Goal: Book appointment/travel/reservation

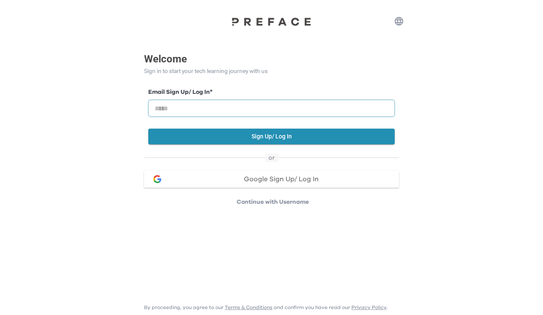
click at [287, 108] on input "email" at bounding box center [271, 108] width 246 height 17
type input "**********"
click at [265, 139] on button "Sign Up/ Log In" at bounding box center [271, 137] width 246 height 16
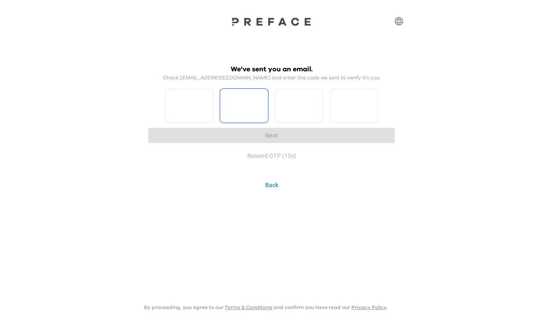
click at [205, 102] on input "*" at bounding box center [189, 106] width 48 height 34
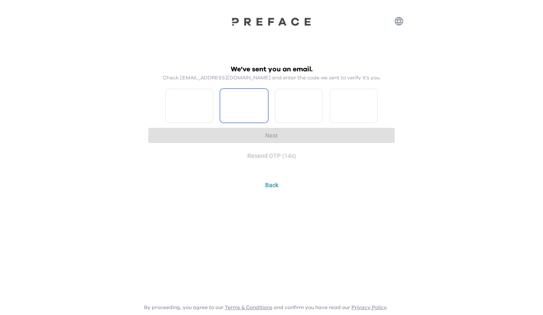
click at [205, 102] on input "*" at bounding box center [189, 106] width 48 height 34
type input "*"
click at [205, 102] on input "*" at bounding box center [189, 106] width 48 height 34
click at [259, 102] on input "*" at bounding box center [244, 106] width 48 height 34
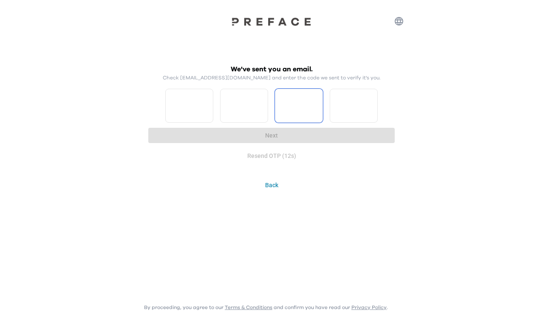
click at [259, 102] on input "*" at bounding box center [244, 106] width 48 height 34
type input "*"
click at [259, 102] on input "*" at bounding box center [244, 106] width 48 height 34
type input "*"
click at [314, 103] on input "*" at bounding box center [299, 106] width 48 height 34
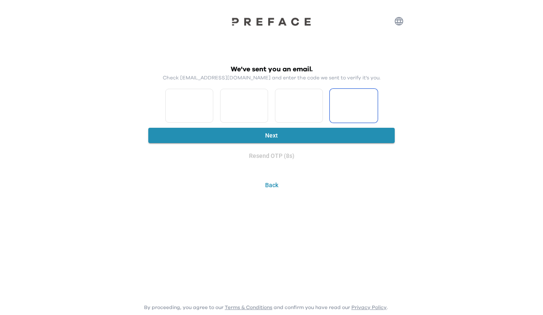
type input "*"
click at [314, 103] on input "*" at bounding box center [299, 106] width 48 height 34
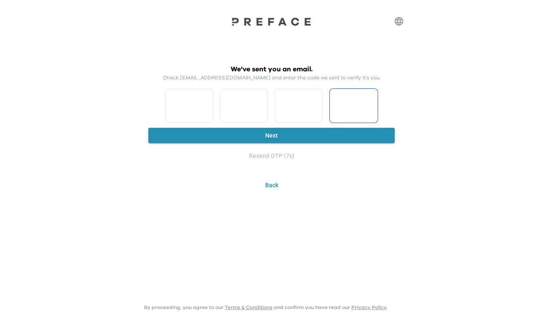
click at [314, 103] on input "*" at bounding box center [299, 106] width 48 height 34
type input "*"
click at [314, 103] on input "*" at bounding box center [299, 106] width 48 height 34
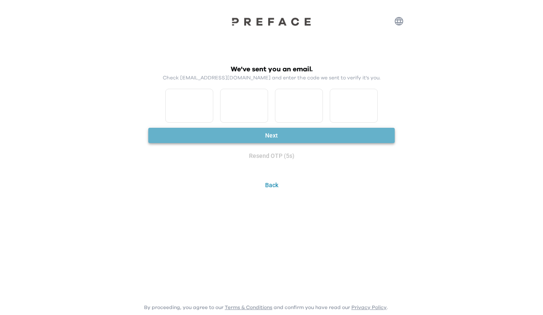
click at [274, 138] on button "Next" at bounding box center [271, 136] width 246 height 16
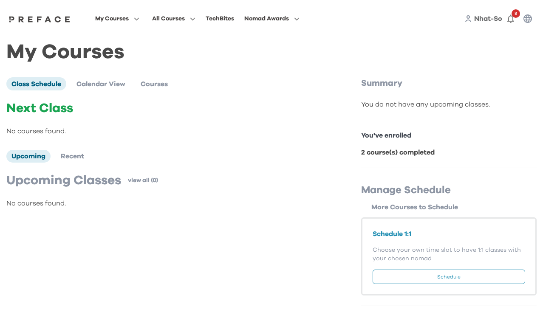
click at [482, 19] on span "Nhat-So" at bounding box center [488, 18] width 28 height 7
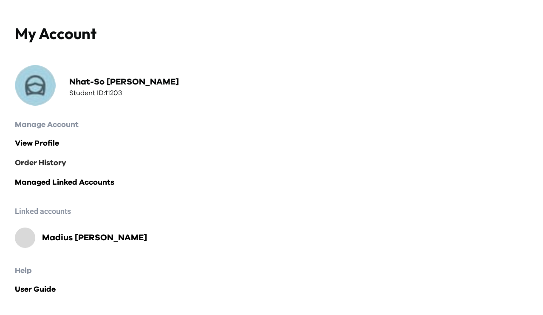
scroll to position [23, 0]
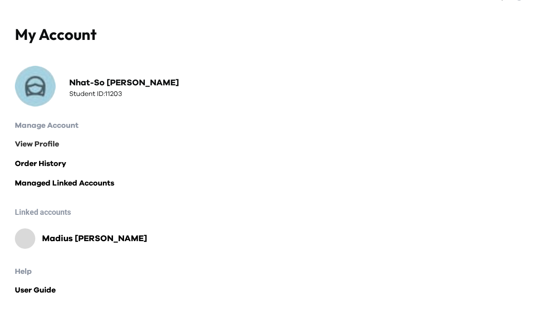
click at [54, 146] on link "View Profile" at bounding box center [271, 144] width 513 height 12
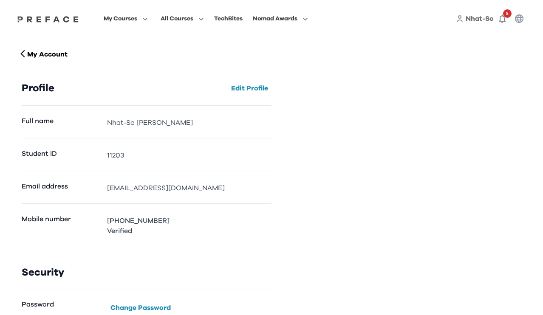
click at [475, 17] on span "Nhat-So" at bounding box center [479, 18] width 28 height 7
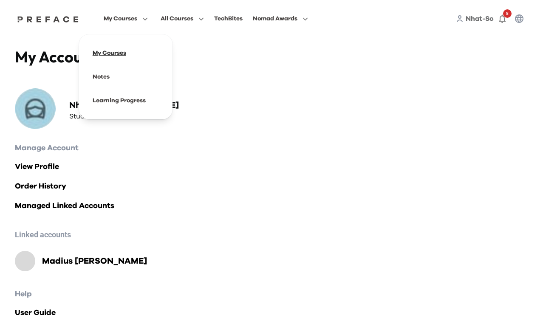
click at [155, 51] on span at bounding box center [126, 53] width 80 height 24
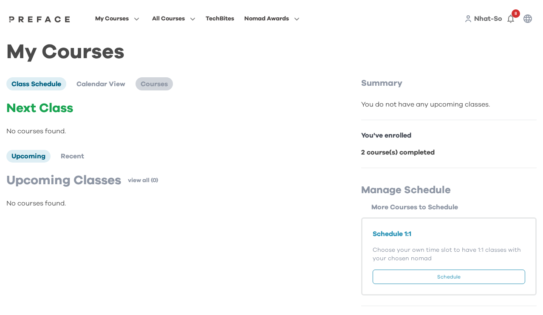
click at [158, 86] on span "Courses" at bounding box center [154, 84] width 27 height 7
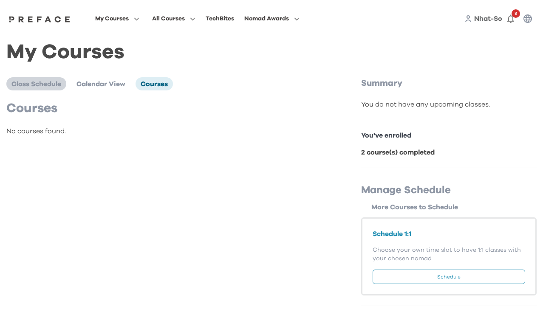
click at [51, 82] on span "Class Schedule" at bounding box center [36, 84] width 50 height 7
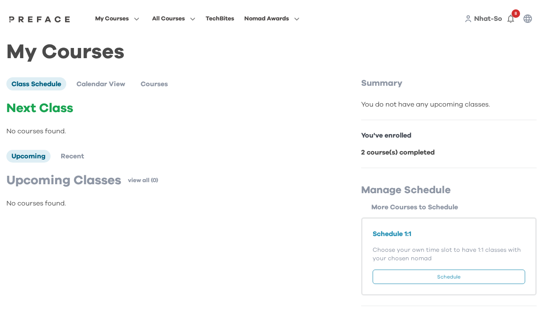
click at [419, 275] on button "Schedule" at bounding box center [448, 277] width 152 height 14
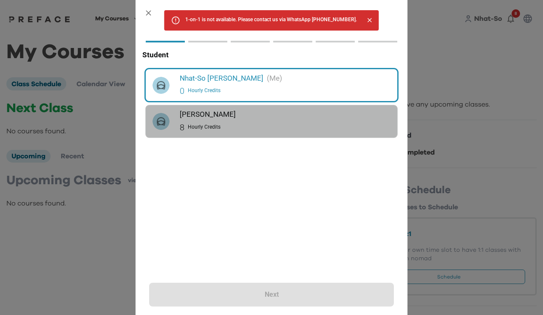
click at [259, 121] on div "8 Hourly Credits" at bounding box center [285, 128] width 211 height 14
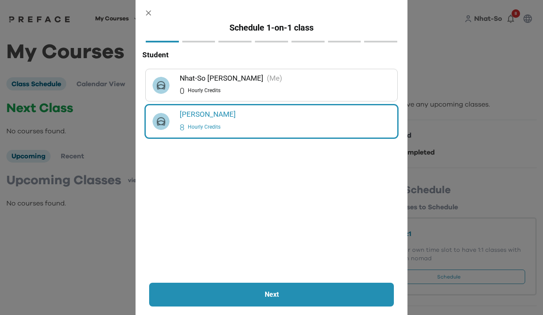
click at [283, 297] on p "Next" at bounding box center [271, 295] width 199 height 10
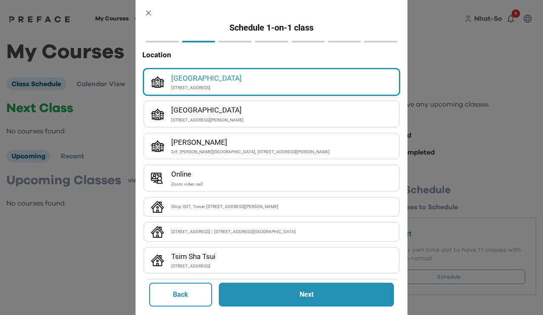
click at [271, 118] on div "[STREET_ADDRESS][PERSON_NAME]" at bounding box center [281, 119] width 221 height 7
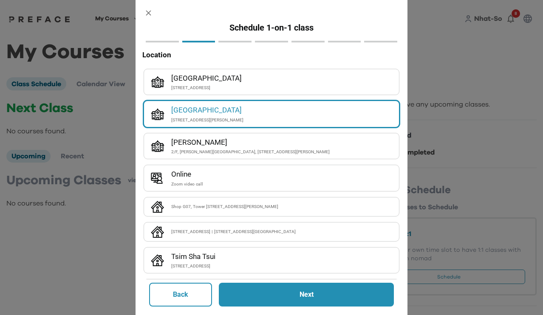
click at [309, 298] on p "Next" at bounding box center [306, 295] width 129 height 10
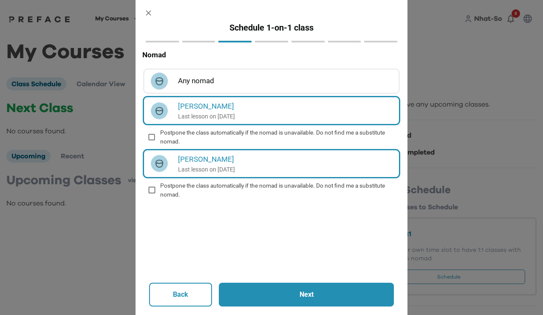
click at [309, 298] on p "Next" at bounding box center [306, 295] width 129 height 10
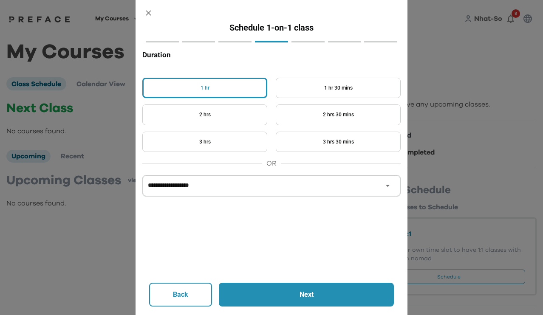
click at [246, 87] on button "1 hr" at bounding box center [204, 88] width 125 height 21
click at [293, 294] on p "Next" at bounding box center [306, 295] width 129 height 10
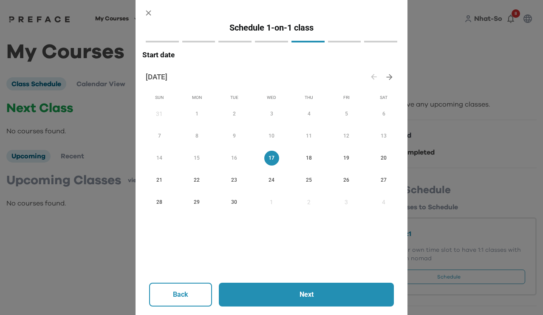
click at [161, 181] on span "21" at bounding box center [159, 180] width 15 height 9
click at [318, 294] on p "Next" at bounding box center [306, 295] width 129 height 10
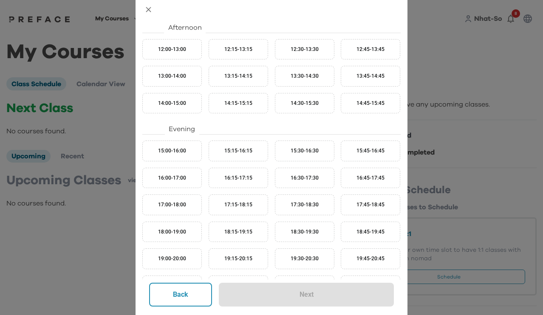
scroll to position [187, 0]
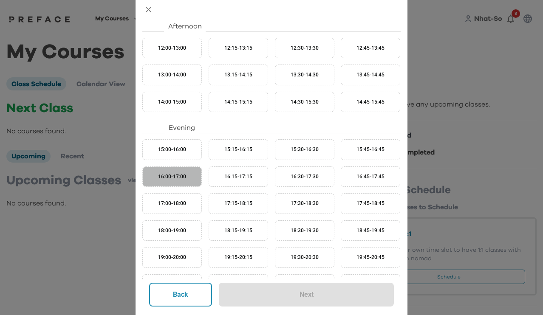
click at [188, 179] on button "16:00-17:00" at bounding box center [171, 176] width 59 height 21
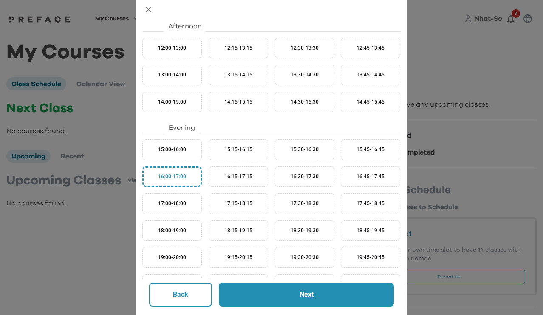
click at [310, 294] on p "Next" at bounding box center [306, 295] width 129 height 10
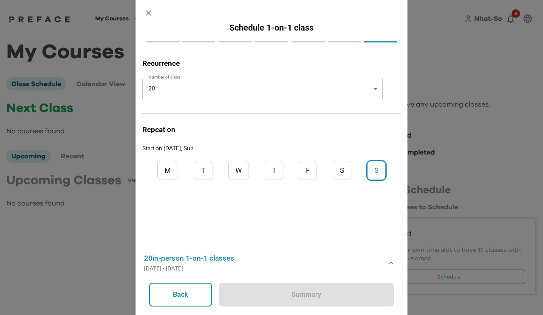
click at [373, 89] on body "My Courses All Courses TechBites Nomad Awards Nhat-So 8 My Courses Class Schedu…" at bounding box center [271, 158] width 543 height 316
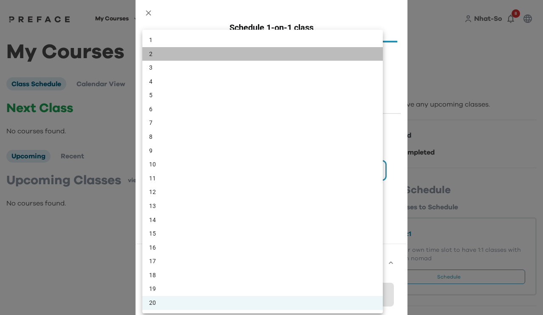
click at [279, 57] on li "2" at bounding box center [262, 54] width 240 height 14
type input "*"
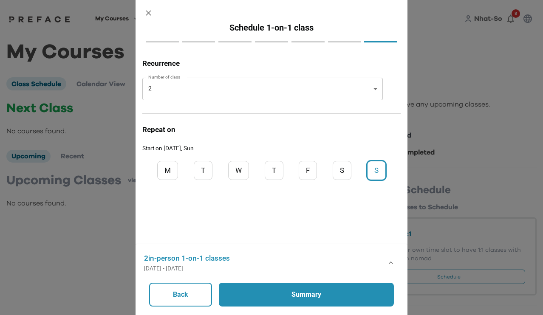
click at [322, 293] on p "Summary" at bounding box center [306, 295] width 129 height 10
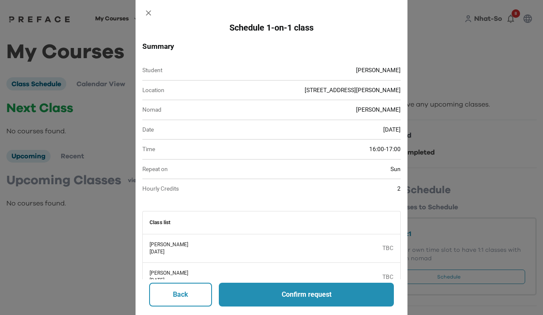
click at [322, 293] on p "Confirm request" at bounding box center [306, 295] width 129 height 10
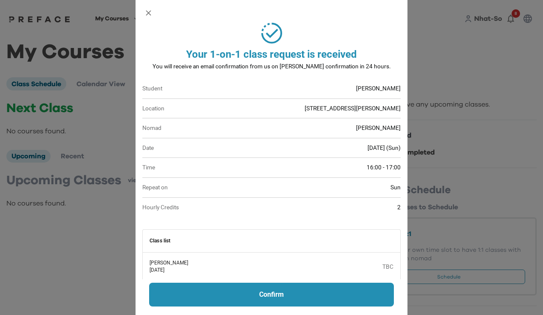
click at [322, 292] on p "Confirm" at bounding box center [271, 295] width 199 height 10
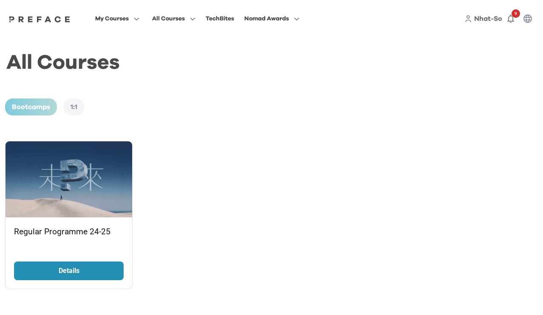
click at [79, 270] on p "Details" at bounding box center [69, 271] width 64 height 10
